Goal: Browse casually

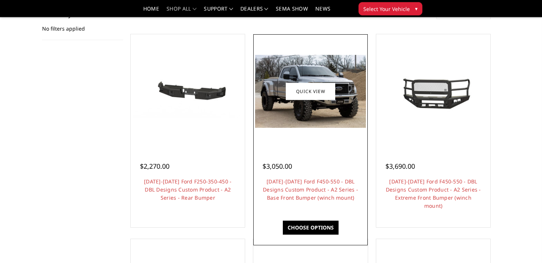
scroll to position [136, 0]
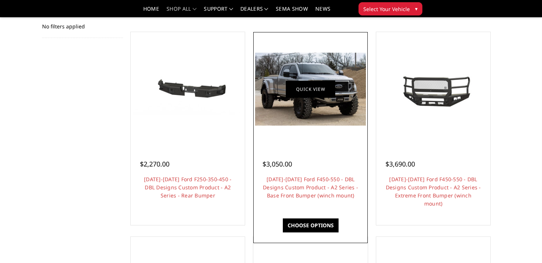
click at [316, 91] on link "Quick view" at bounding box center [310, 88] width 49 height 17
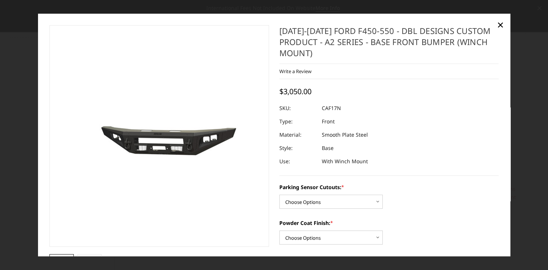
click at [316, 91] on div "[DATE]-[DATE] Ford F450-550 - DBL Designs Custom Product - A2 Series - Base Fro…" at bounding box center [389, 100] width 220 height 151
click at [499, 23] on span "×" at bounding box center [500, 25] width 7 height 16
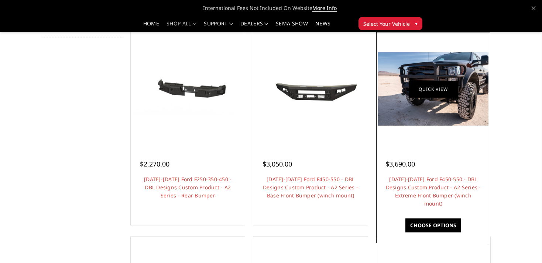
click at [458, 85] on link "Quick view" at bounding box center [432, 88] width 49 height 17
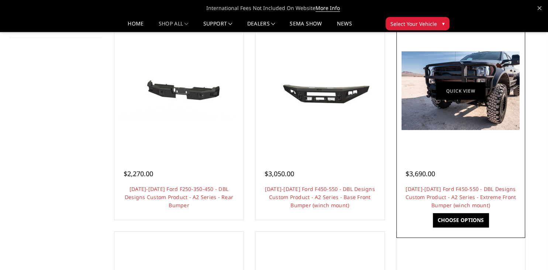
click at [0, 0] on div at bounding box center [0, 0] width 0 height 0
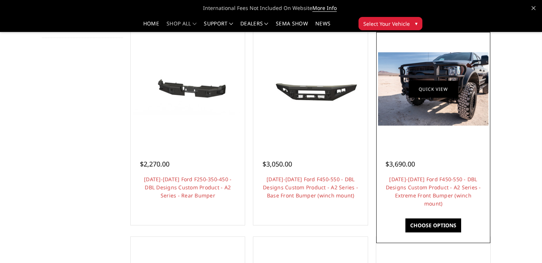
click at [458, 85] on link "Quick view" at bounding box center [432, 88] width 49 height 17
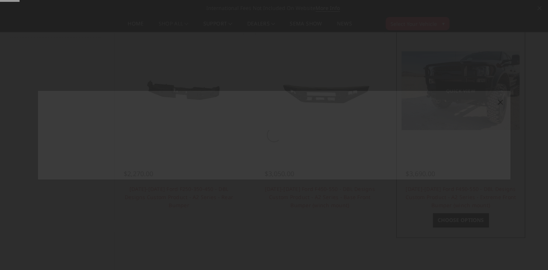
click at [462, 85] on div at bounding box center [274, 135] width 548 height 270
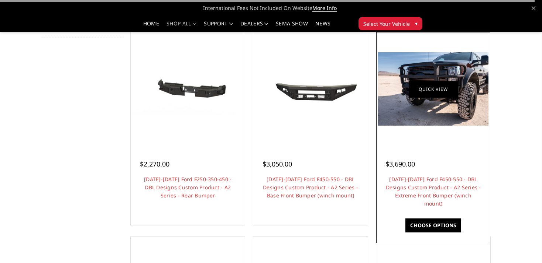
click at [458, 85] on link "Quick view" at bounding box center [432, 88] width 49 height 17
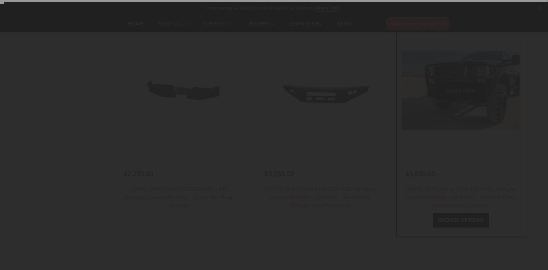
click at [462, 85] on div at bounding box center [274, 135] width 548 height 270
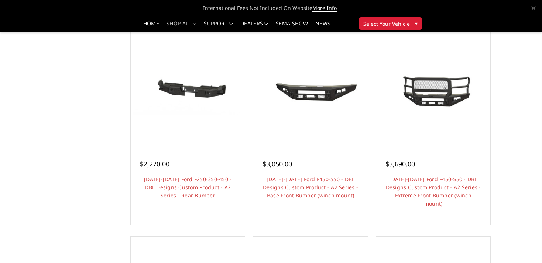
click at [500, 2] on span "International Fees Not Included On Website More Info" at bounding box center [270, 8] width 457 height 15
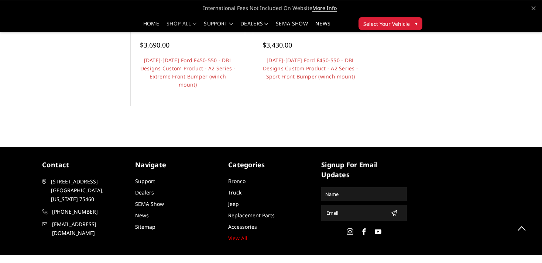
scroll to position [880, 0]
